Goal: Check status: Check status

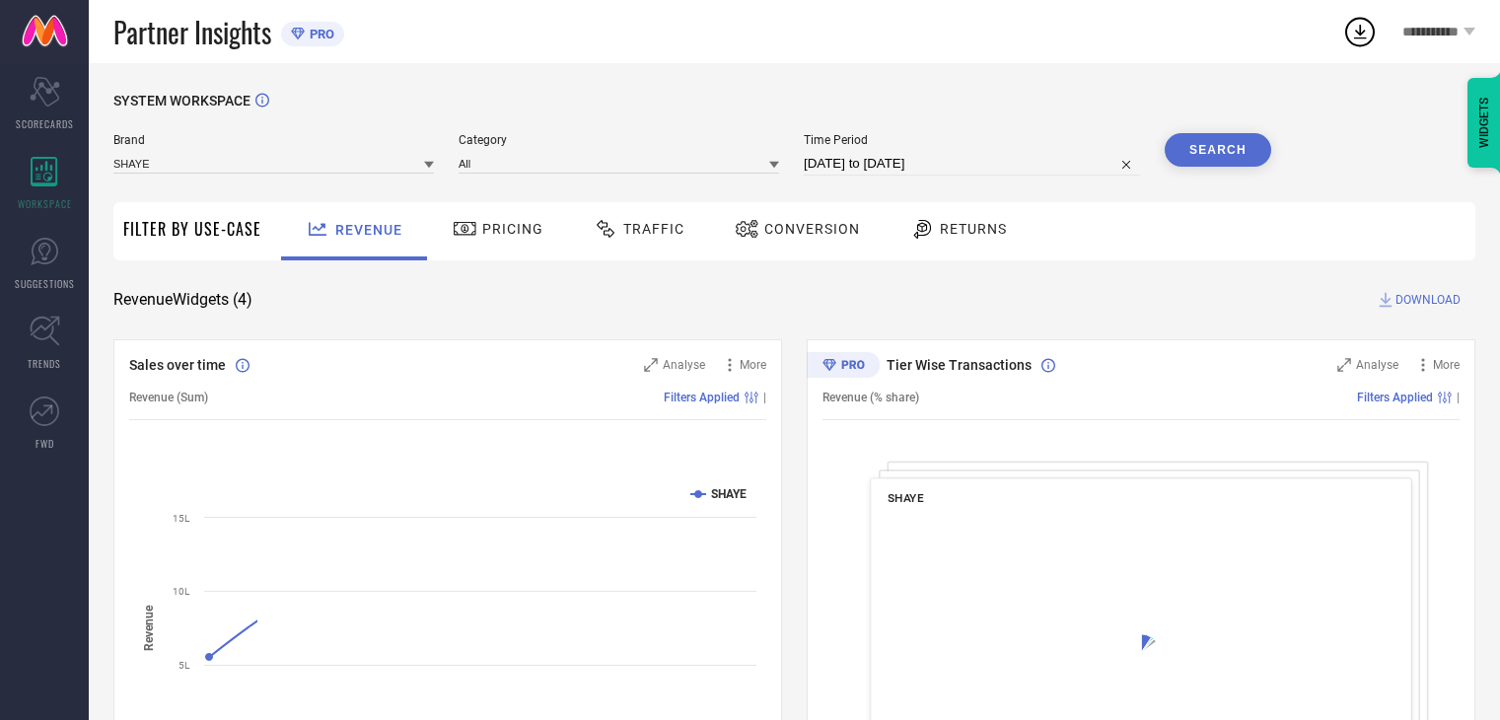
click at [766, 222] on span "Conversion" at bounding box center [812, 229] width 96 height 16
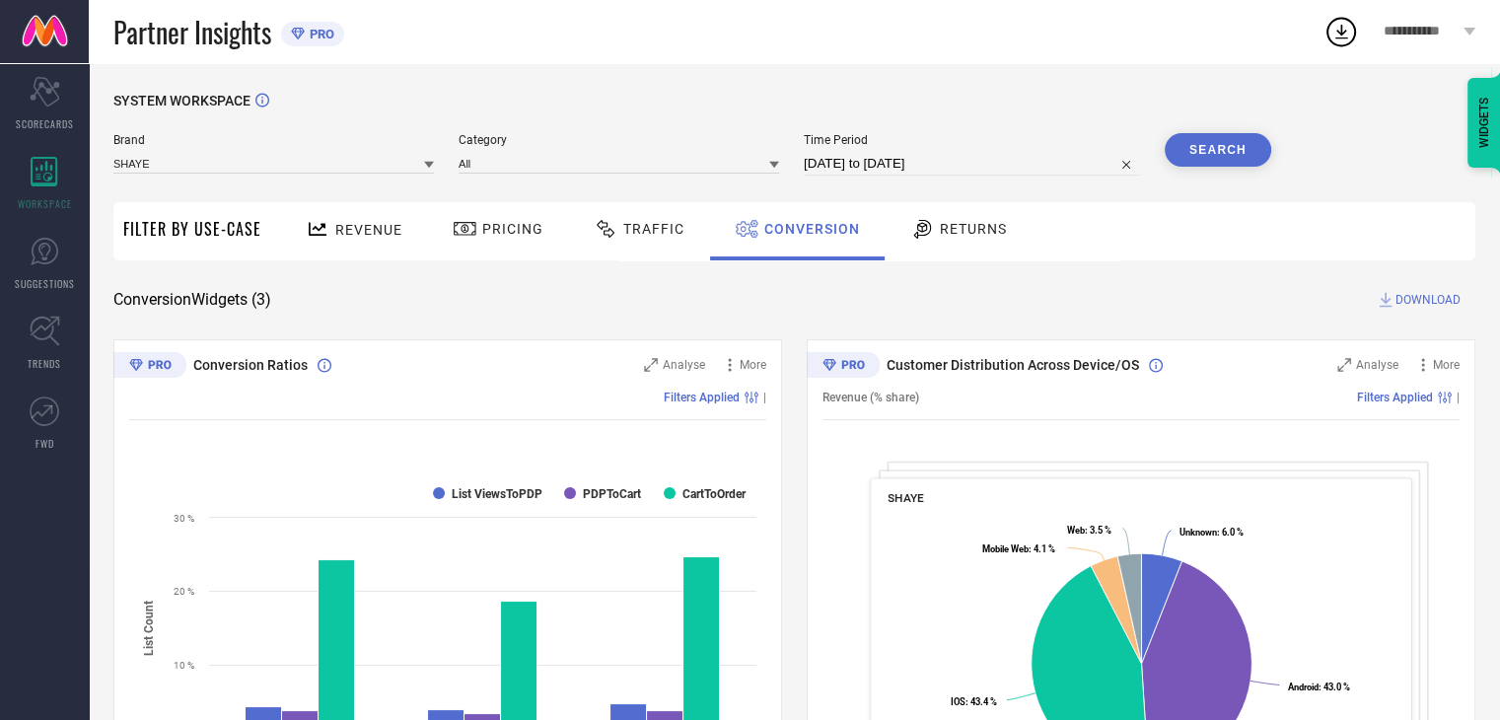
click at [1020, 149] on div "Time Period [DATE] to [DATE]" at bounding box center [972, 154] width 336 height 42
click at [1018, 163] on input "[DATE] to [DATE]" at bounding box center [972, 164] width 336 height 24
select select "6"
select select "2025"
select select "7"
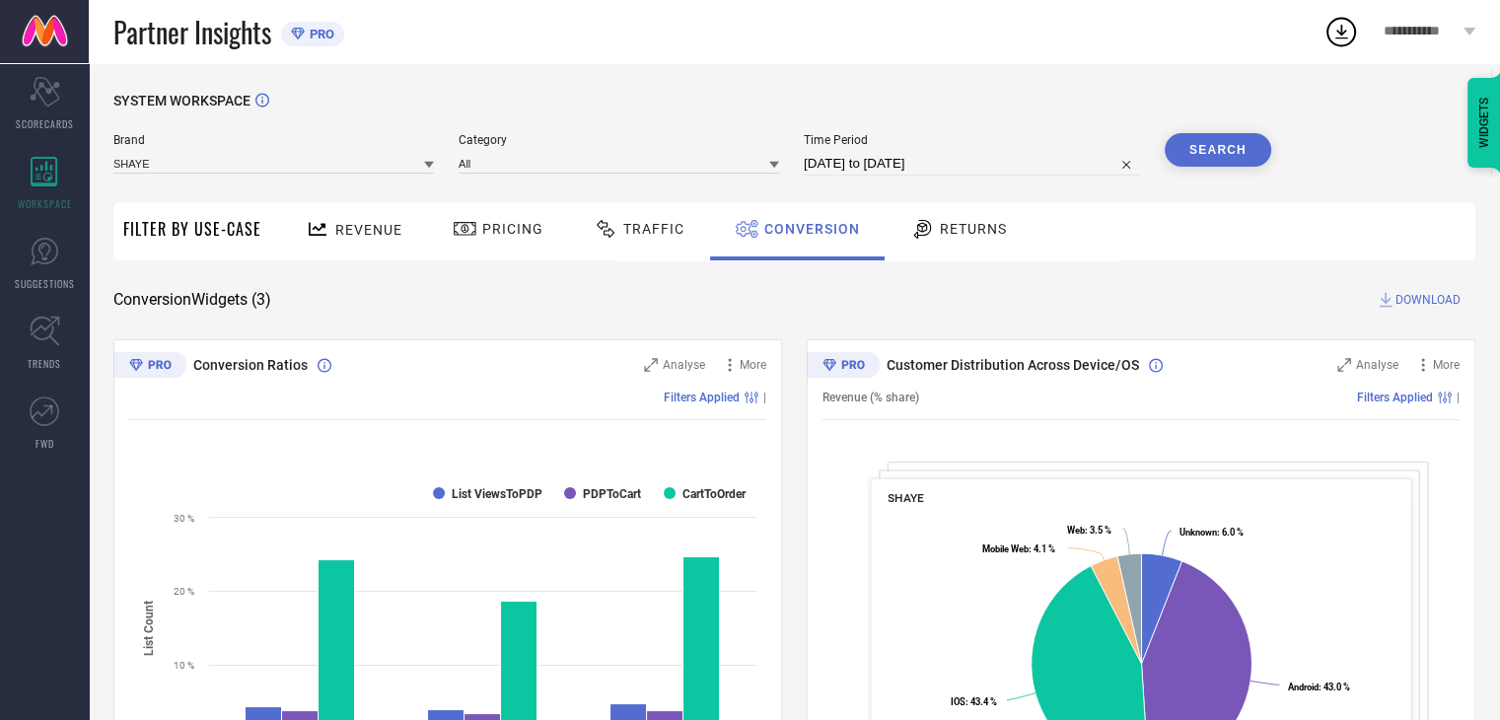
select select "2025"
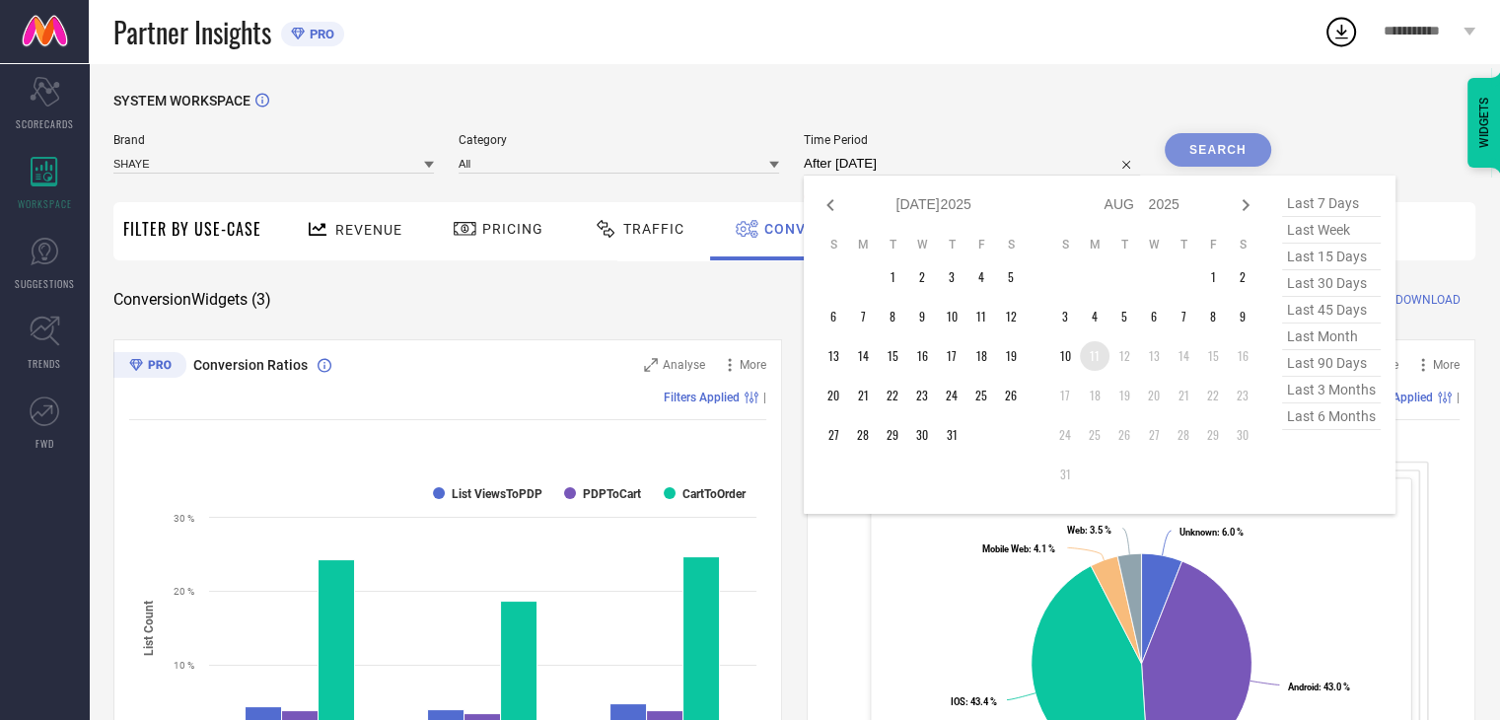
click at [1097, 359] on td "11" at bounding box center [1095, 356] width 30 height 30
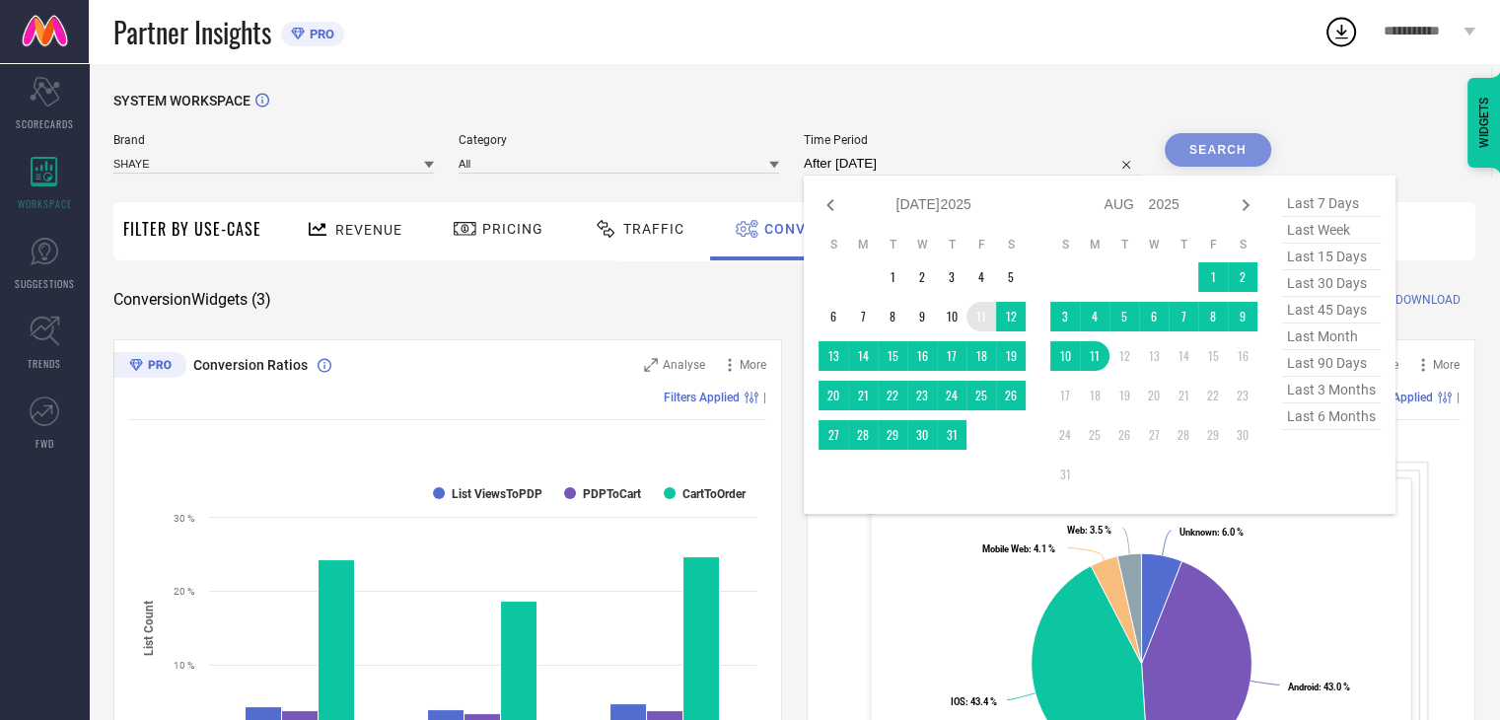
type input "[DATE] to [DATE]"
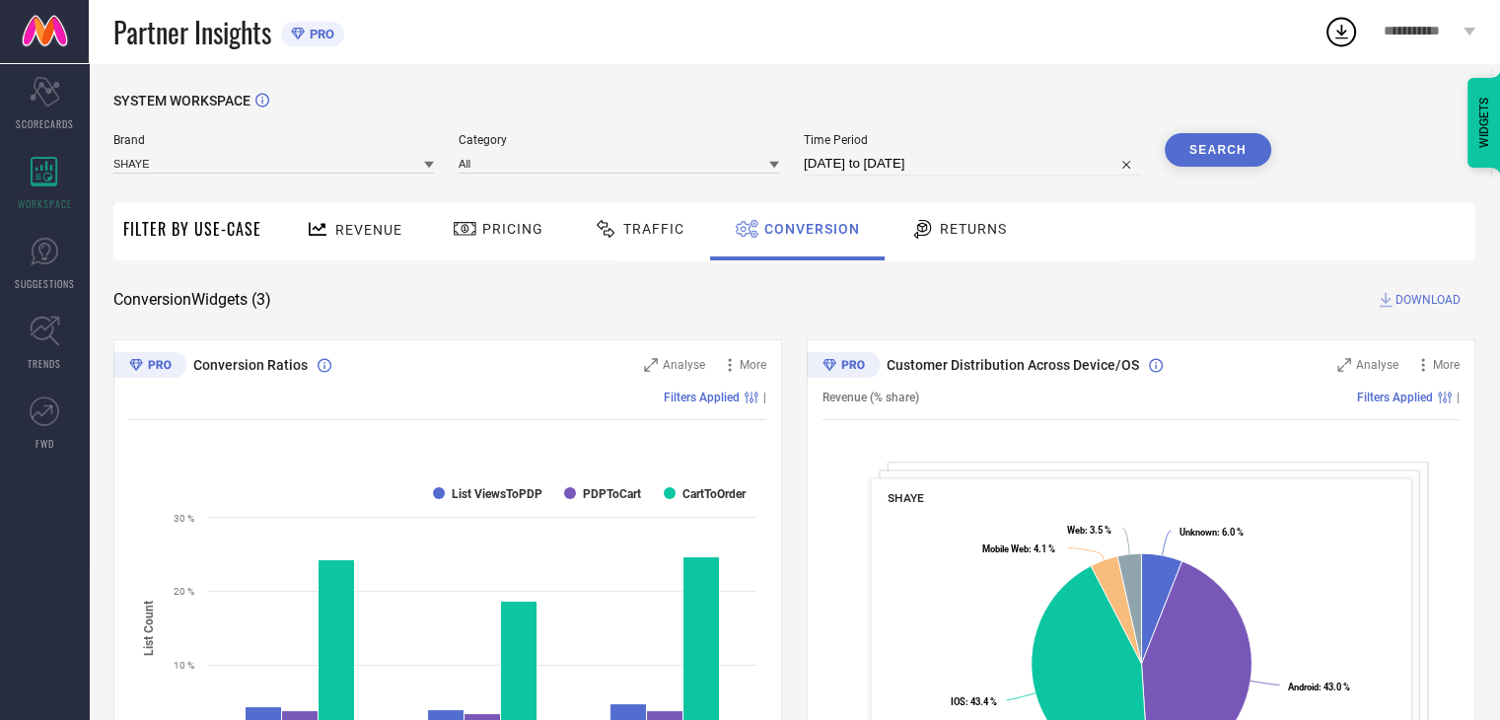
click at [1199, 151] on button "Search" at bounding box center [1218, 150] width 107 height 34
click at [1409, 297] on span "DOWNLOAD" at bounding box center [1428, 300] width 65 height 20
